Goal: Task Accomplishment & Management: Complete application form

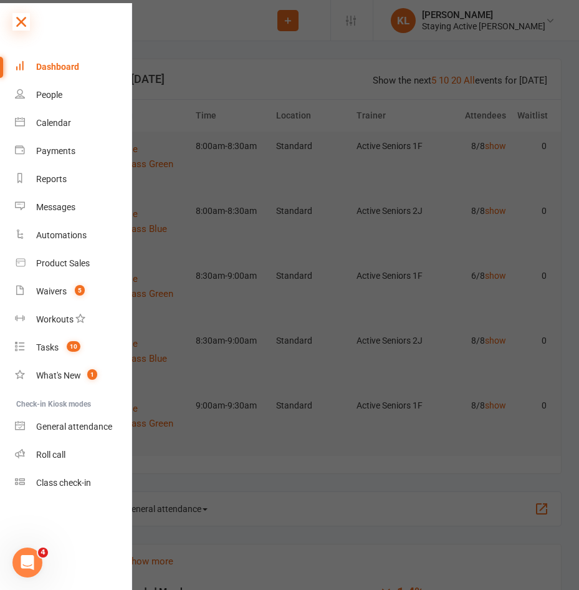
click at [24, 21] on icon at bounding box center [20, 21] width 17 height 17
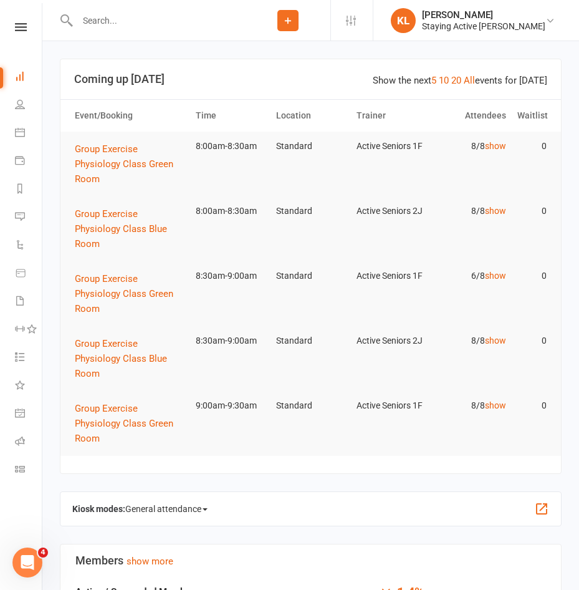
click at [124, 24] on input "text" at bounding box center [160, 20] width 172 height 17
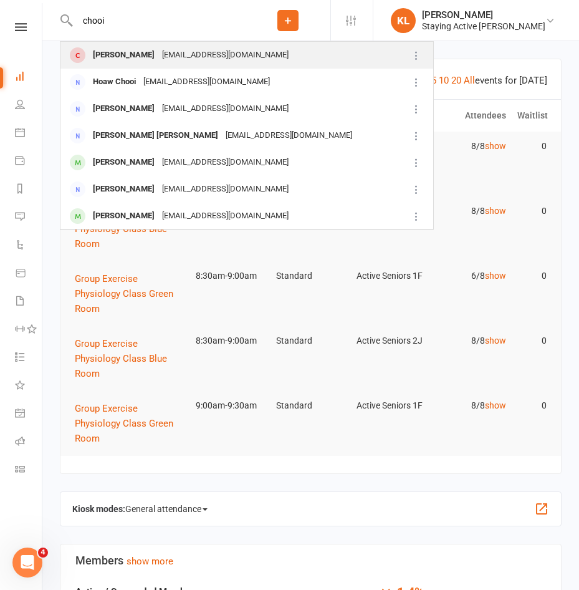
type input "chooi"
click at [113, 50] on div "[PERSON_NAME]" at bounding box center [123, 55] width 69 height 18
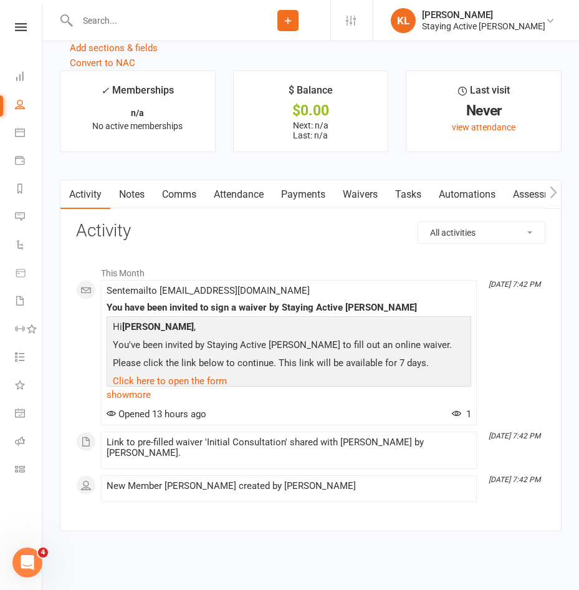
scroll to position [1539, 0]
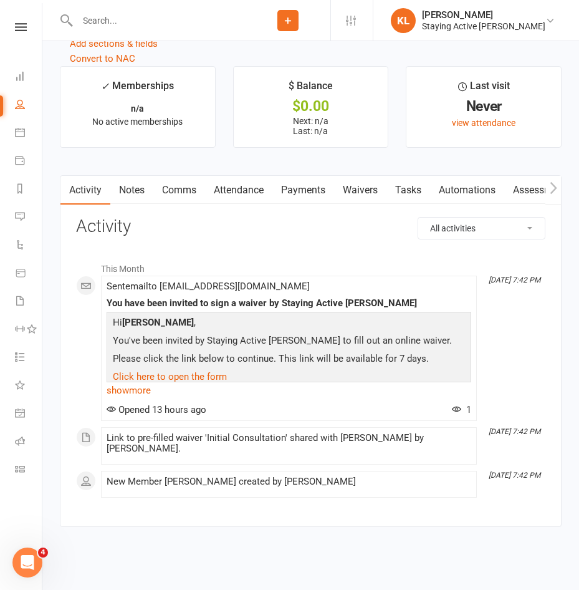
click at [521, 198] on link "Assessments" at bounding box center [543, 190] width 76 height 29
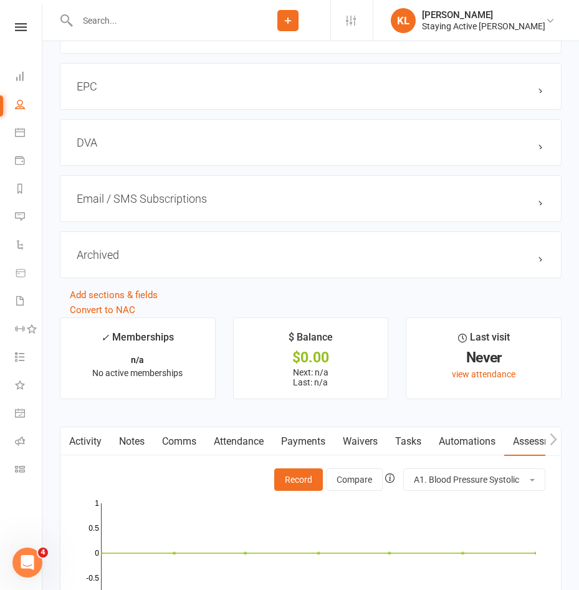
scroll to position [1448, 0]
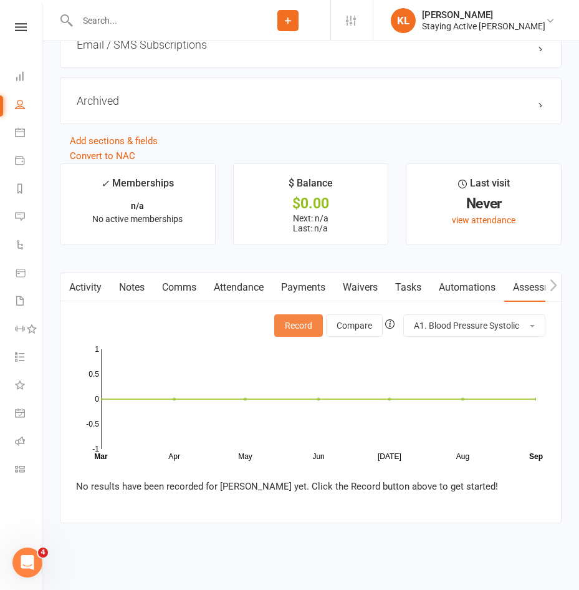
click at [289, 322] on button "Record" at bounding box center [298, 325] width 49 height 22
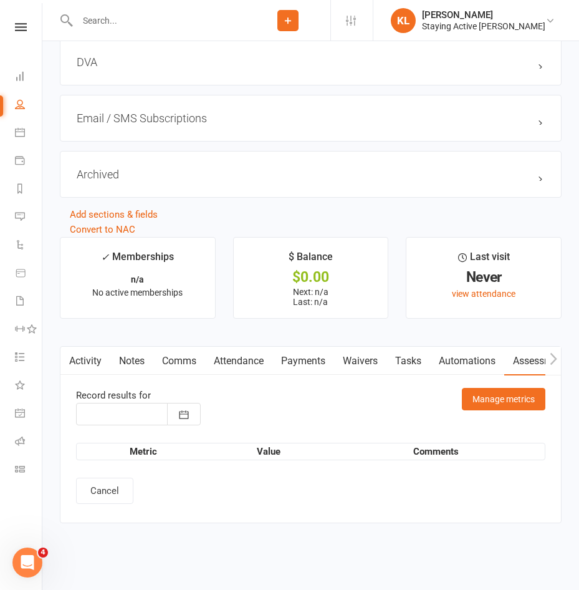
type input "[DATE]"
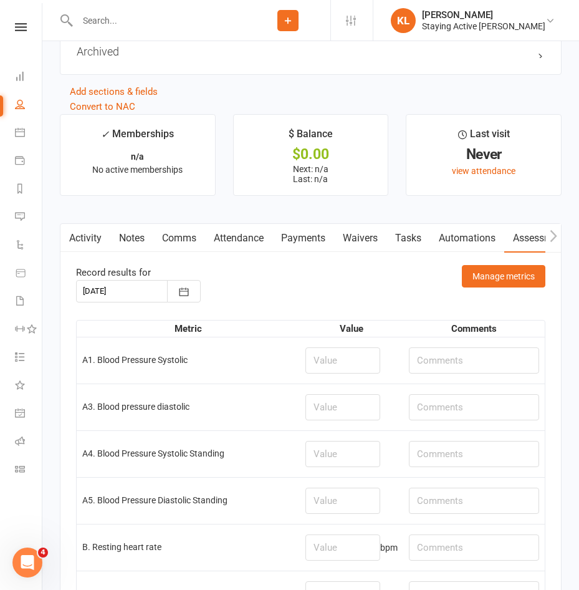
scroll to position [1573, 0]
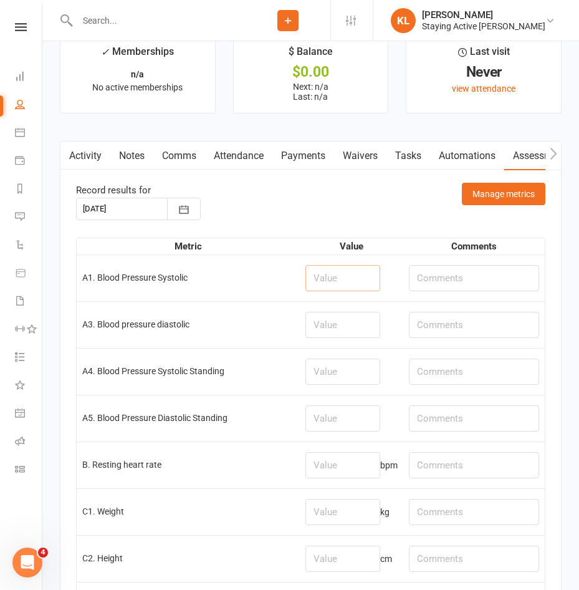
click at [327, 291] on input "number" at bounding box center [343, 278] width 75 height 26
type input "106"
click at [334, 327] on input "number" at bounding box center [343, 325] width 75 height 26
type input "75"
click at [324, 467] on input "number" at bounding box center [343, 465] width 75 height 26
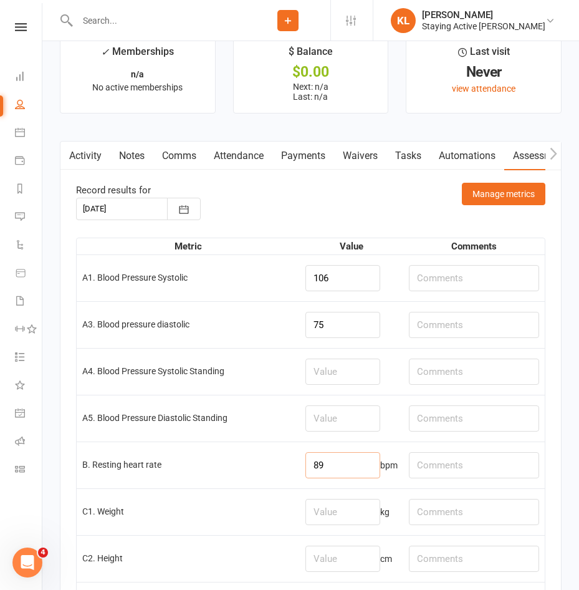
type input "89"
click at [428, 468] on input "text" at bounding box center [474, 465] width 130 height 26
type input "SaO2" 97"
click at [351, 525] on input "number" at bounding box center [343, 512] width 75 height 26
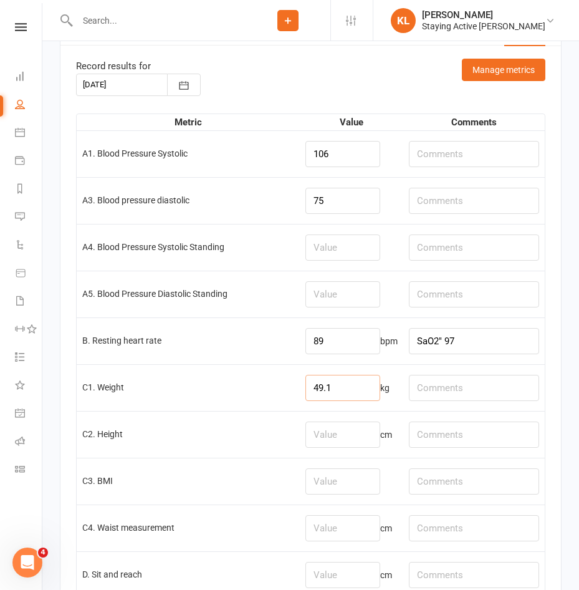
scroll to position [1698, 0]
type input "49.1"
click at [313, 439] on input "number" at bounding box center [343, 434] width 75 height 26
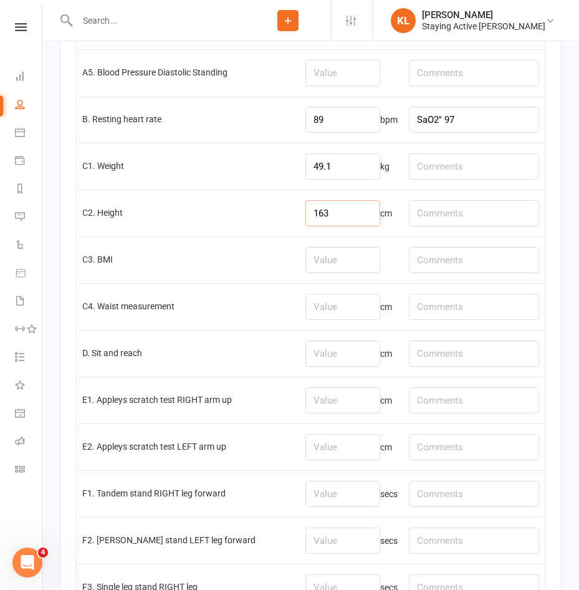
scroll to position [1947, 0]
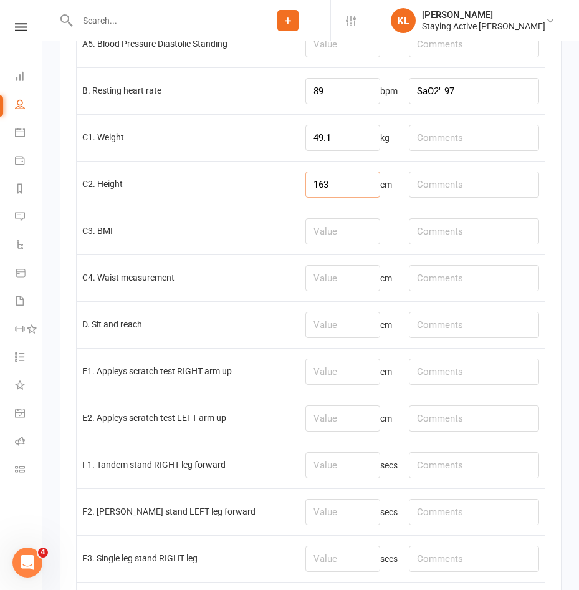
type input "163"
click at [321, 284] on input "number" at bounding box center [343, 278] width 75 height 26
type input "72"
click at [337, 384] on input "number" at bounding box center [343, 372] width 75 height 26
type input "-18"
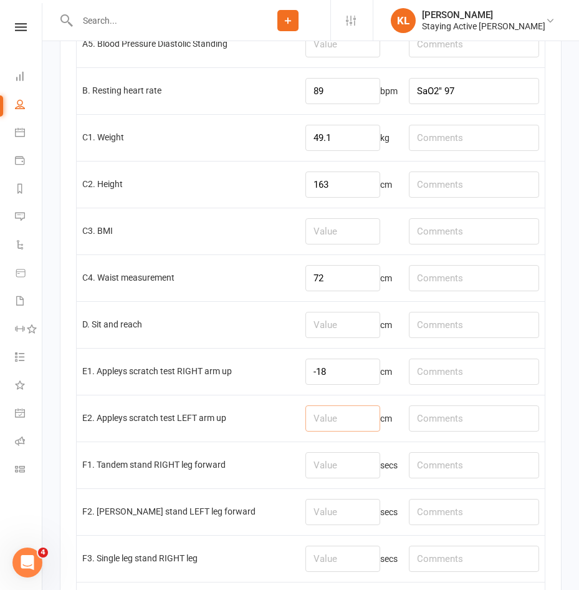
click at [332, 421] on input "number" at bounding box center [343, 418] width 75 height 26
type input "-23"
click at [451, 338] on input "text" at bounding box center [474, 325] width 130 height 26
click at [462, 329] on input "L: -17, R: =9" at bounding box center [474, 325] width 130 height 26
type input "L: -17, R: -9"
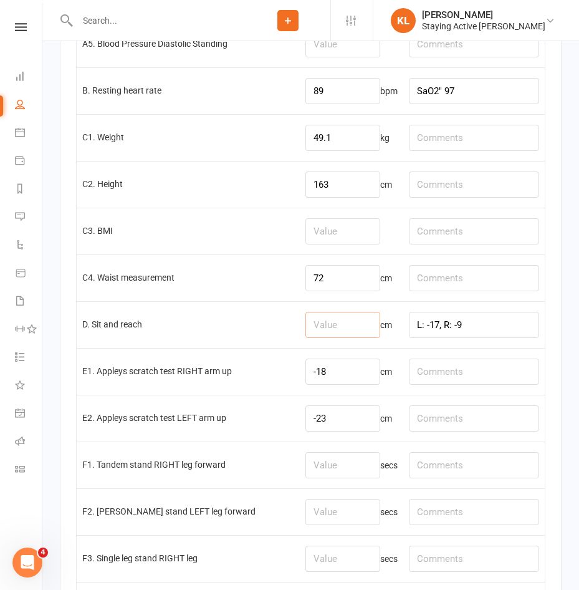
click at [323, 338] on input "number" at bounding box center [343, 325] width 75 height 26
type input "-13"
click at [320, 475] on input "number" at bounding box center [343, 465] width 75 height 26
type input "30"
click at [319, 515] on input "number" at bounding box center [343, 512] width 75 height 26
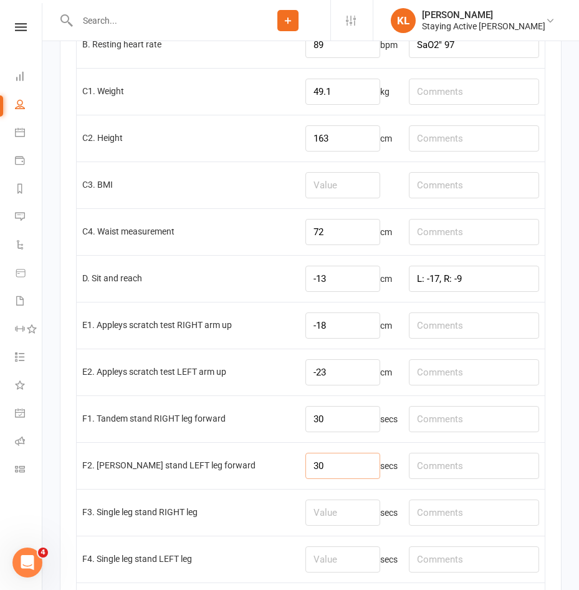
scroll to position [2072, 0]
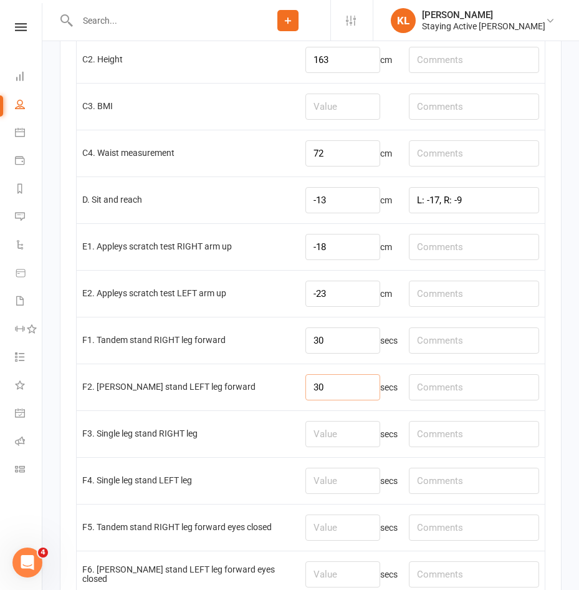
type input "30"
click at [316, 480] on input "number" at bounding box center [343, 481] width 75 height 26
type input "30"
click at [314, 446] on input "number" at bounding box center [343, 434] width 75 height 26
type input "30"
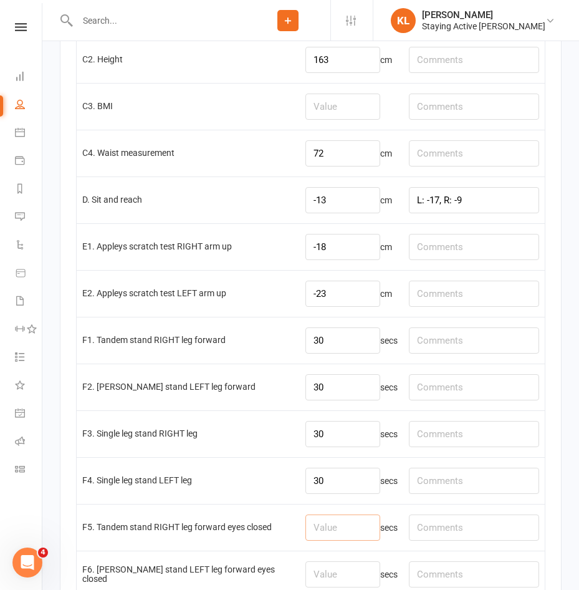
click at [329, 536] on input "number" at bounding box center [343, 528] width 75 height 26
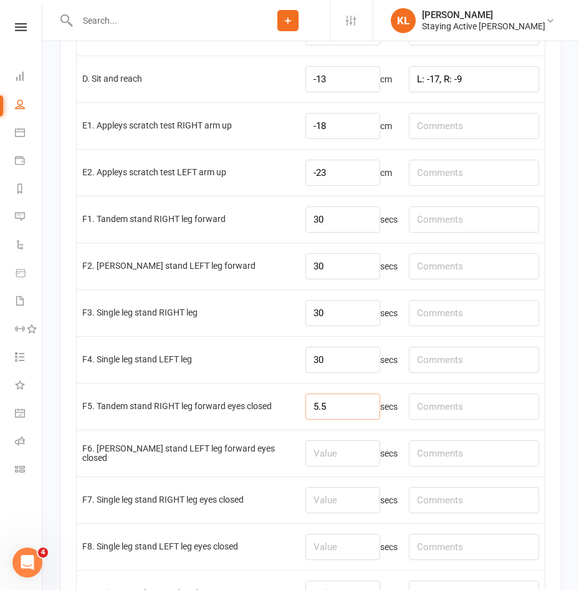
scroll to position [2197, 0]
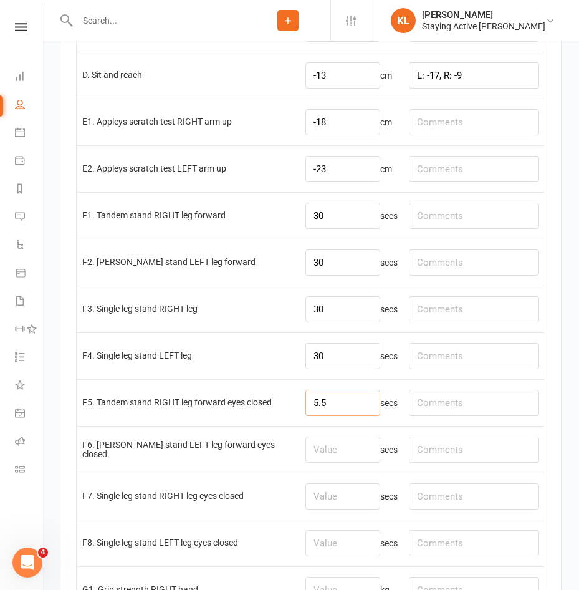
type input "5.5"
click at [329, 458] on input "number" at bounding box center [343, 450] width 75 height 26
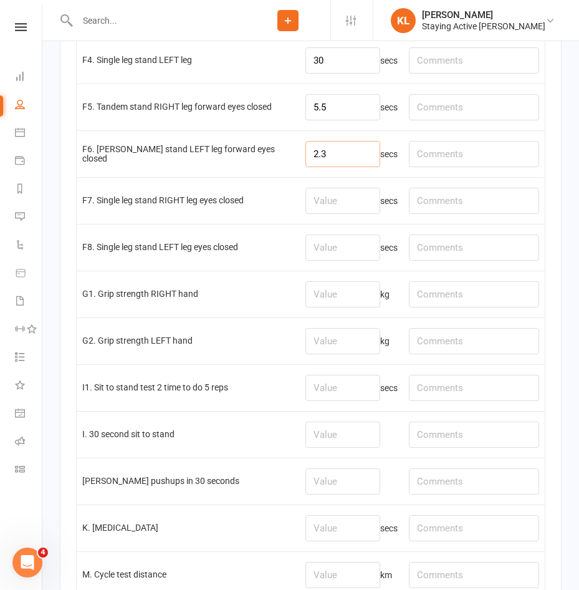
scroll to position [2509, 0]
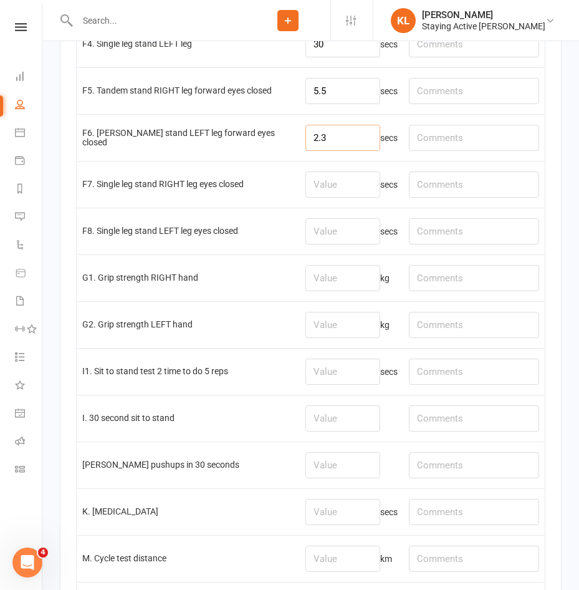
type input "2.3"
click at [326, 525] on input "number" at bounding box center [343, 512] width 75 height 26
type input "6.13"
click at [321, 420] on input "number" at bounding box center [343, 418] width 75 height 26
type input "13"
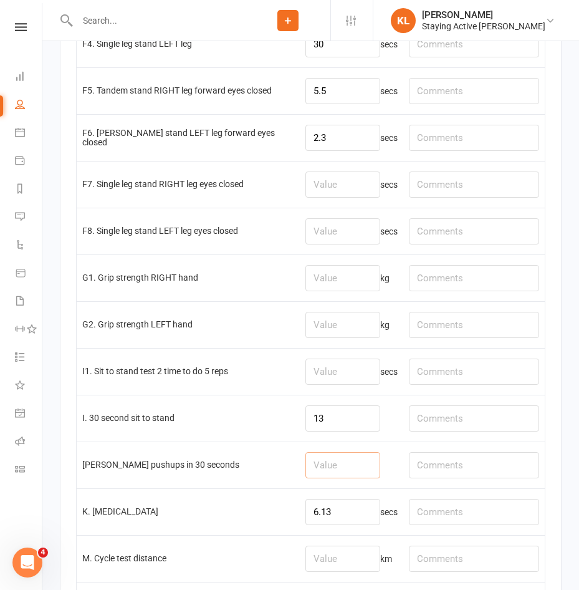
click at [317, 474] on input "number" at bounding box center [343, 465] width 75 height 26
type input "11"
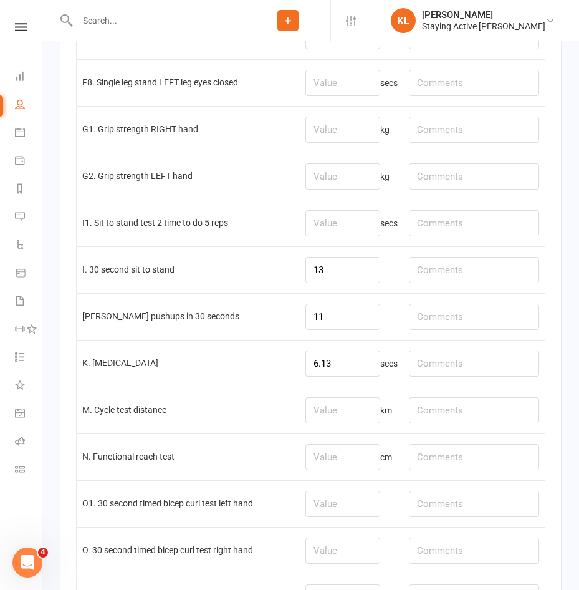
scroll to position [2696, 0]
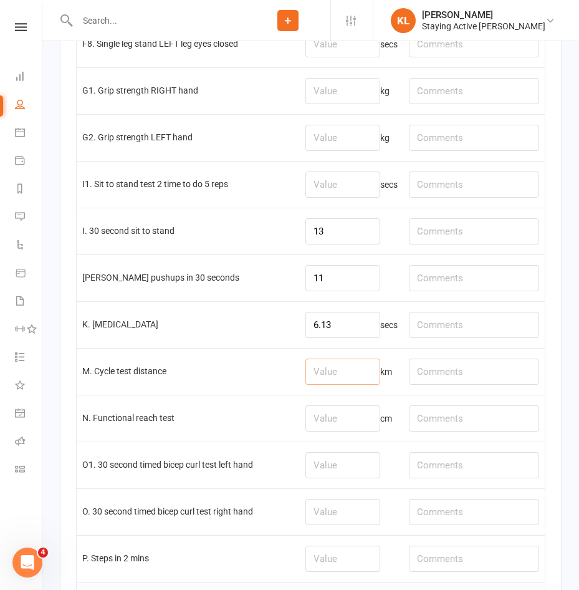
drag, startPoint x: 315, startPoint y: 369, endPoint x: 334, endPoint y: 358, distance: 22.4
click at [318, 369] on input "number" at bounding box center [343, 372] width 75 height 26
type input "0.94"
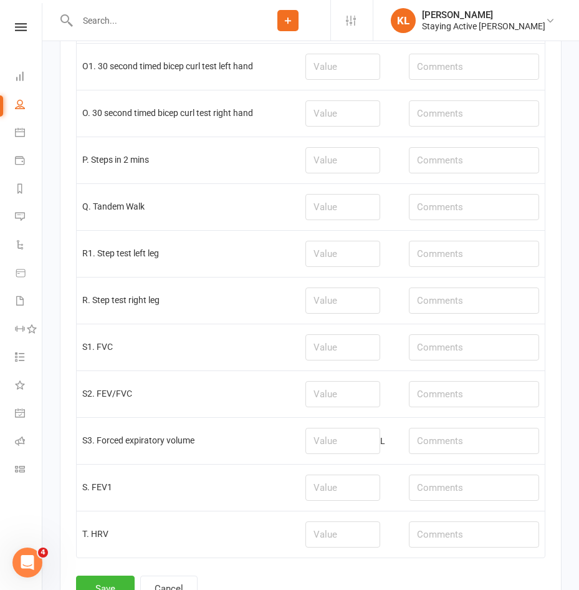
scroll to position [3199, 0]
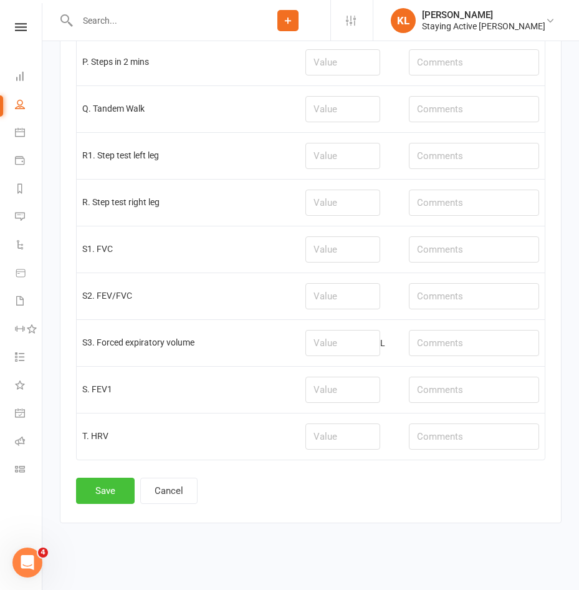
click at [113, 490] on button "Save" at bounding box center [105, 491] width 59 height 26
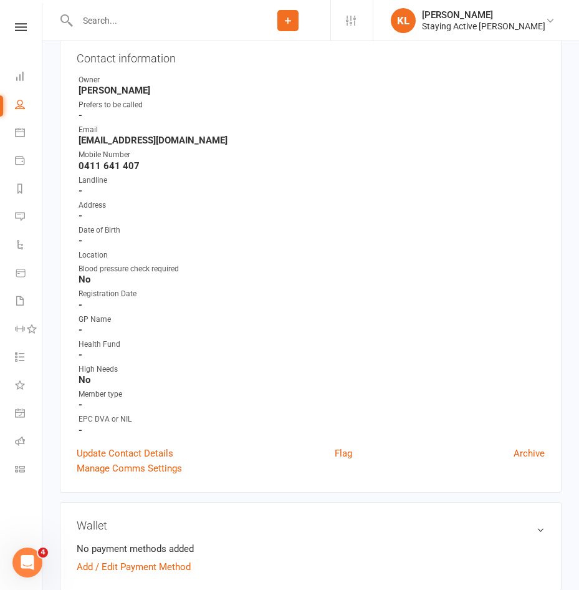
scroll to position [125, 0]
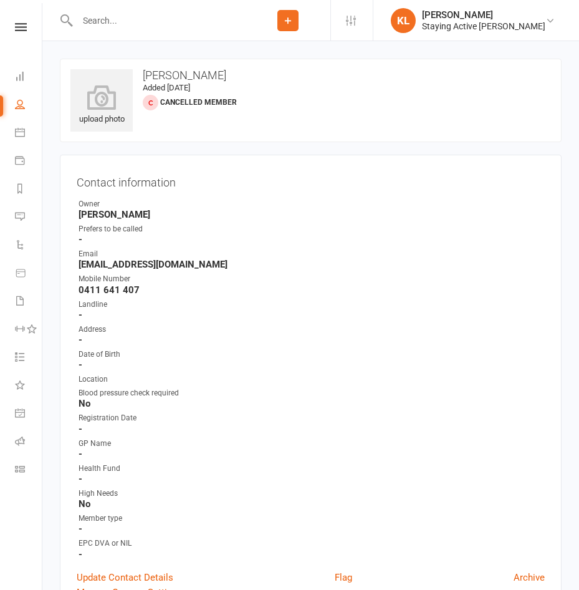
scroll to position [125, 0]
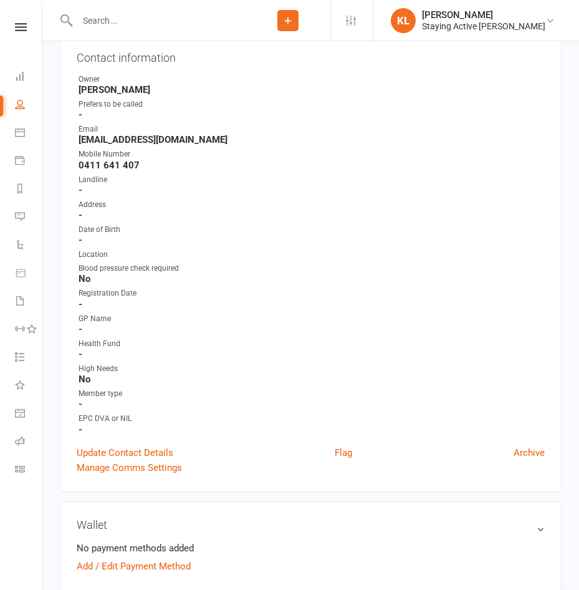
click at [120, 25] on input "text" at bounding box center [160, 20] width 172 height 17
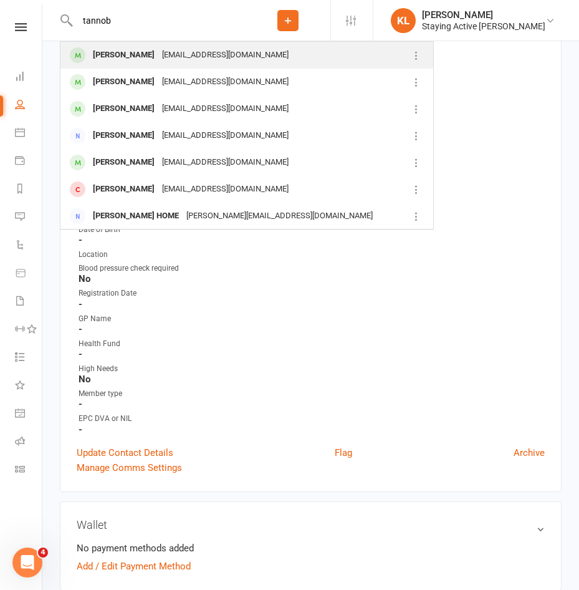
type input "tannob"
click at [124, 51] on div "[PERSON_NAME]" at bounding box center [123, 55] width 69 height 18
